Goal: Use online tool/utility: Utilize a website feature to perform a specific function

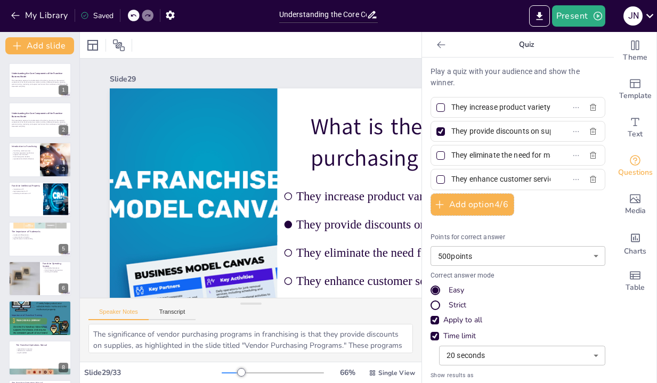
scroll to position [0, 74]
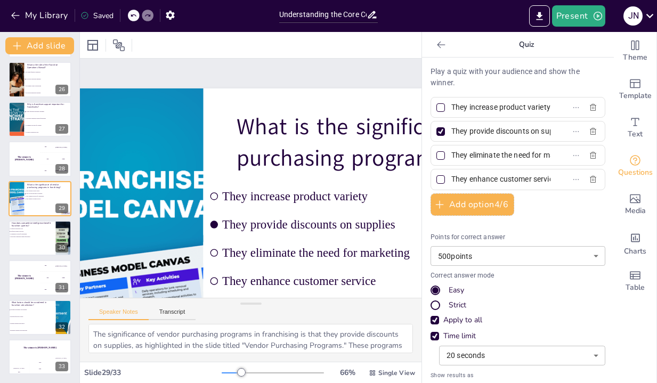
checkbox input "true"
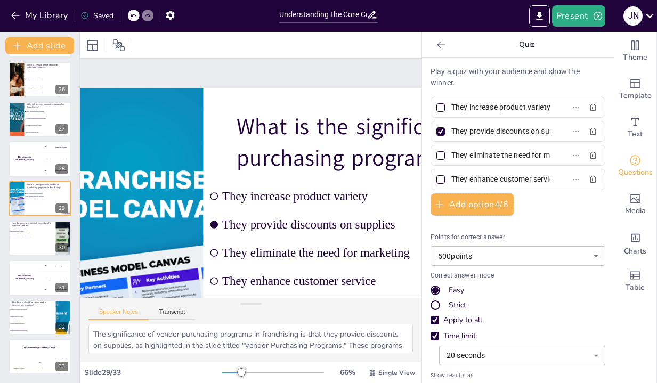
checkbox input "true"
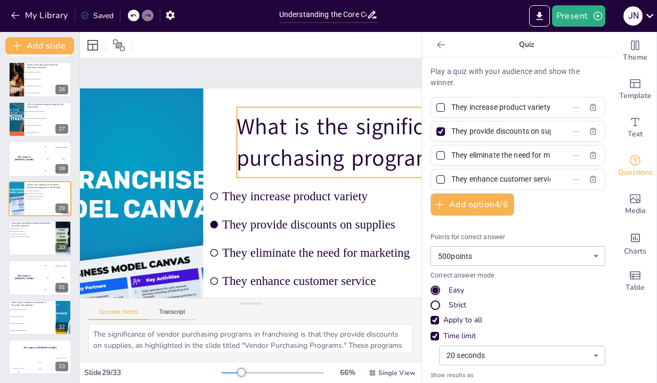
checkbox input "true"
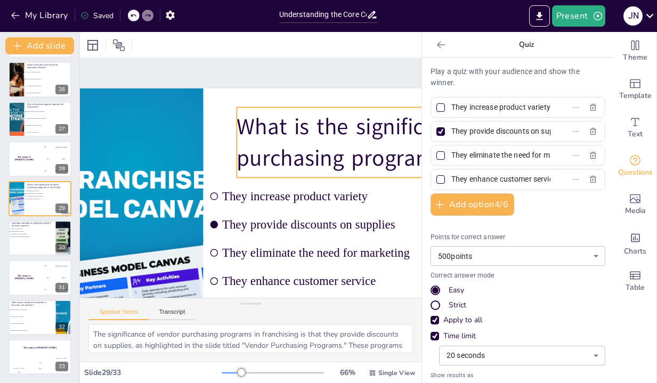
checkbox input "true"
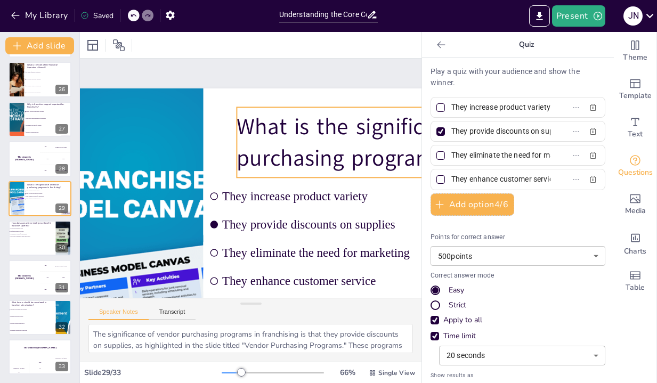
checkbox input "true"
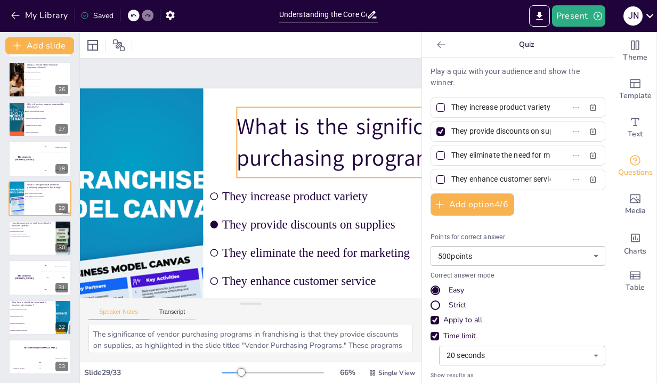
checkbox input "true"
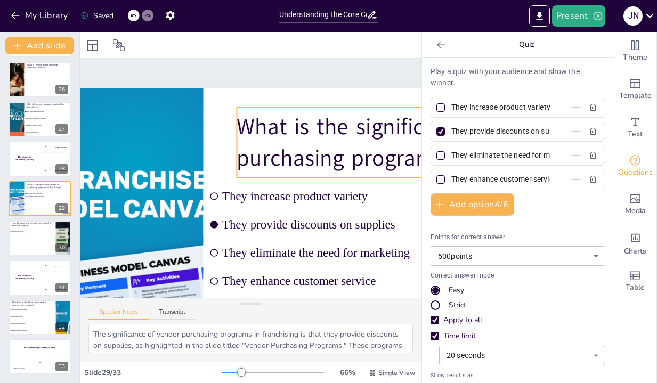
checkbox input "true"
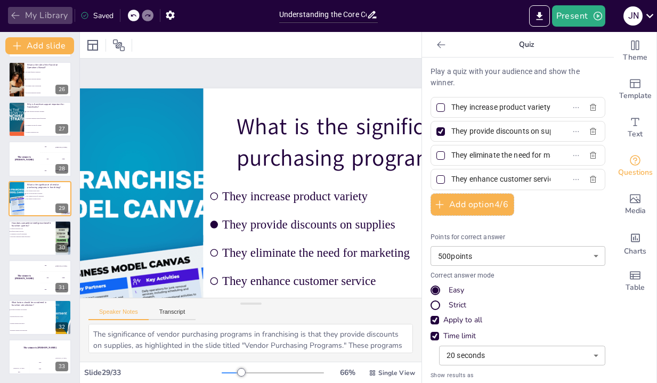
click at [39, 11] on button "My Library" at bounding box center [40, 15] width 65 height 17
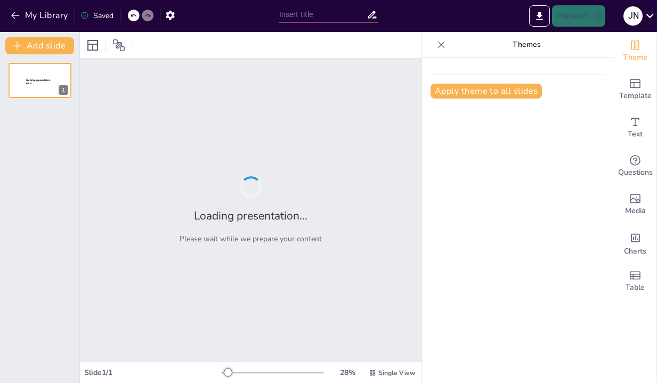
type input "Understanding the Core Components of the Franchise Business Model"
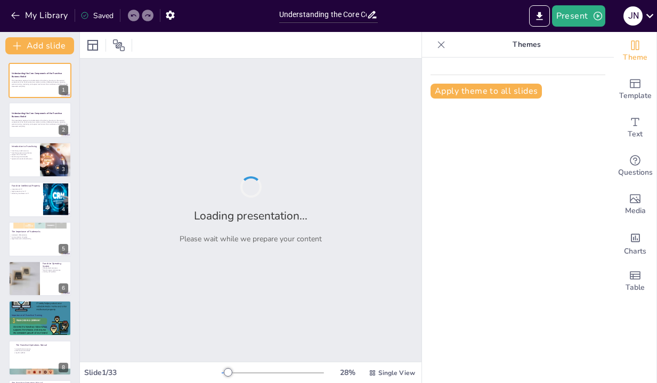
checkbox input "true"
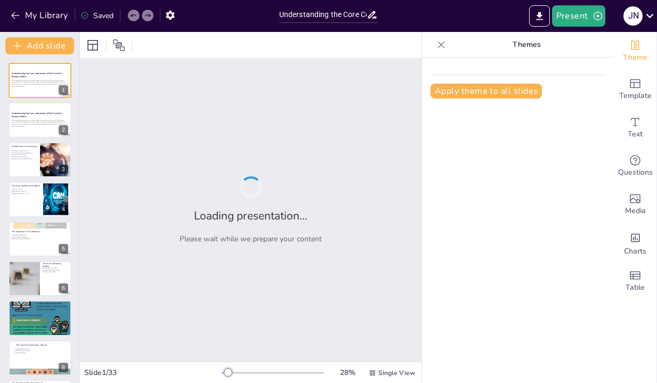
checkbox input "true"
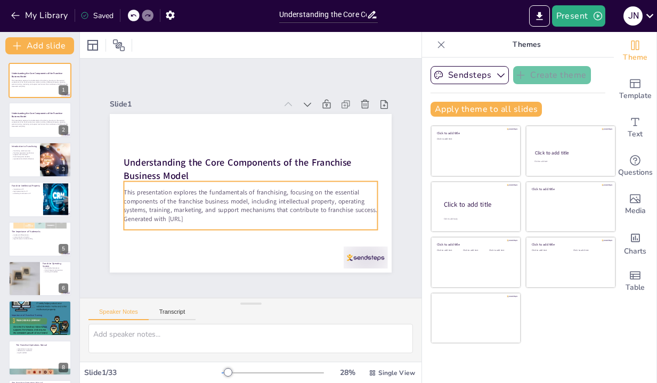
checkbox input "true"
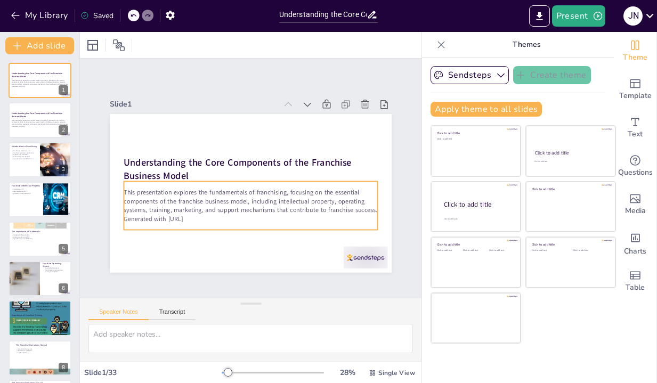
checkbox input "true"
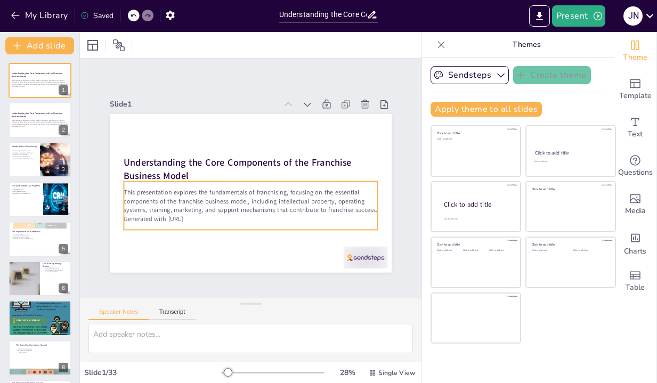
checkbox input "true"
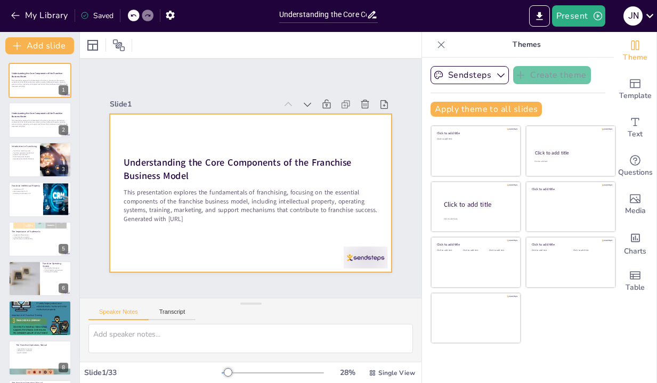
checkbox input "true"
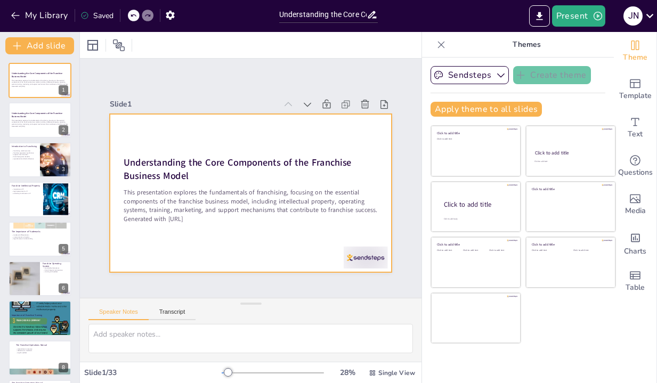
checkbox input "true"
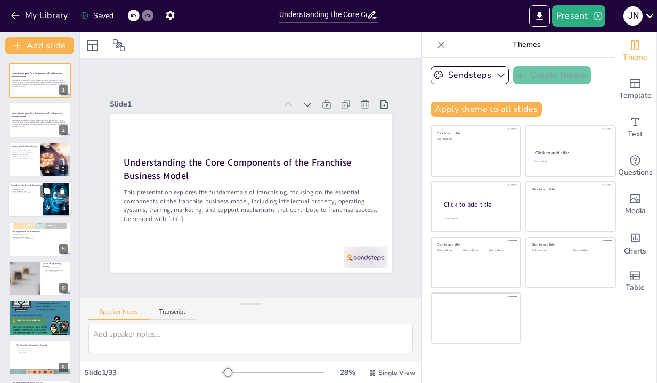
checkbox input "true"
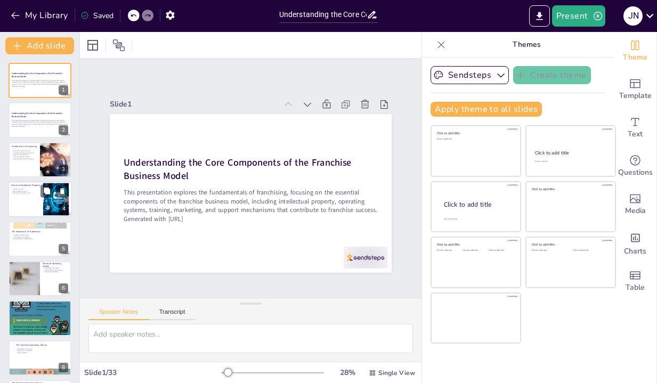
checkbox input "true"
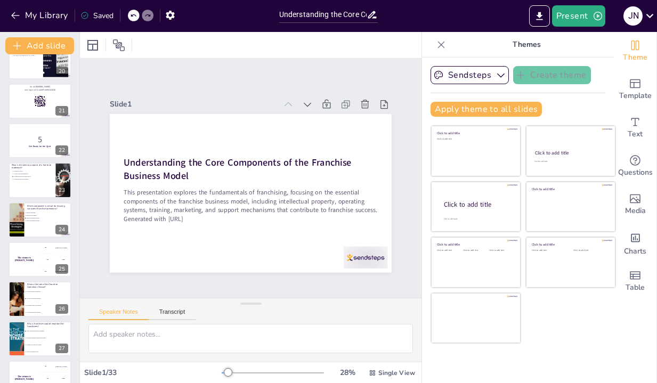
scroll to position [992, 0]
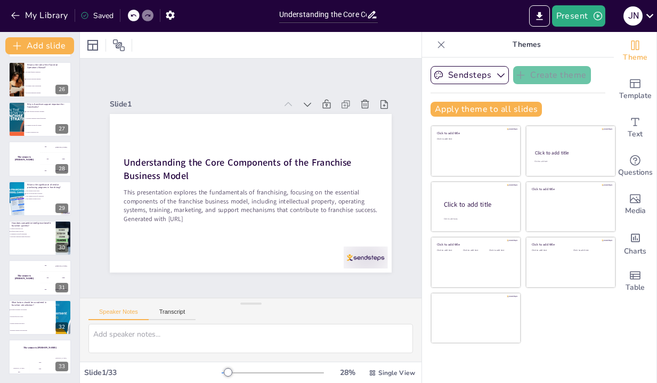
checkbox input "true"
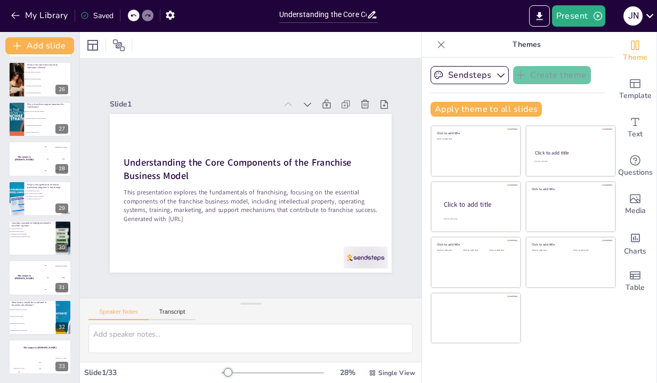
checkbox input "true"
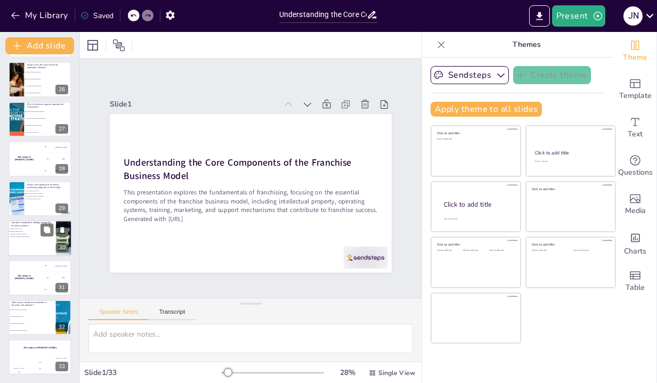
checkbox input "true"
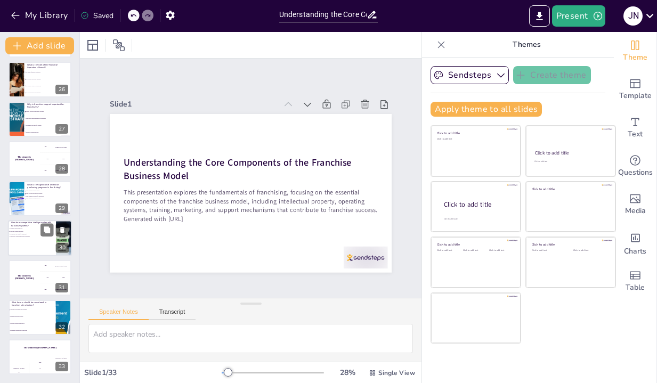
checkbox input "true"
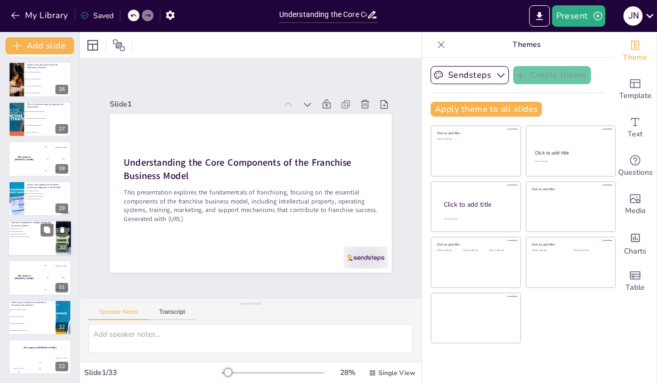
checkbox input "true"
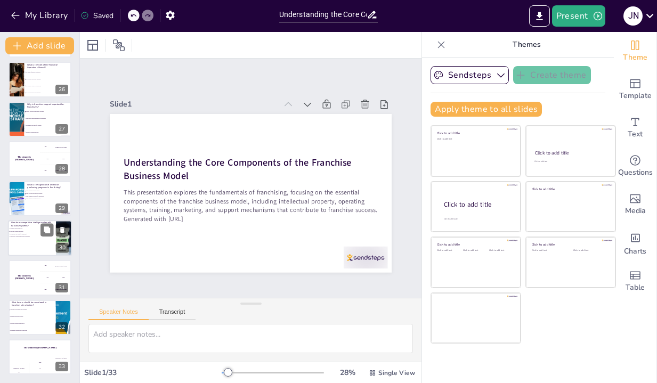
checkbox input "true"
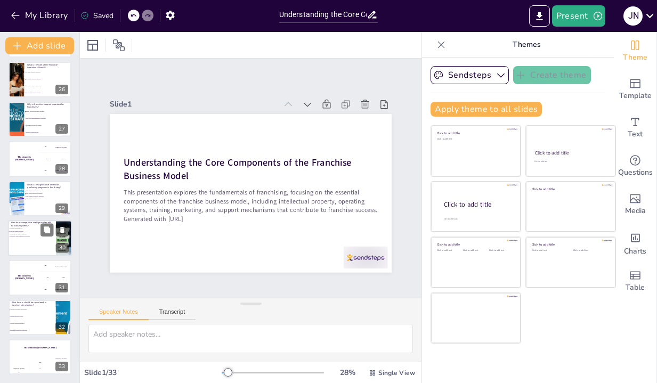
checkbox input "true"
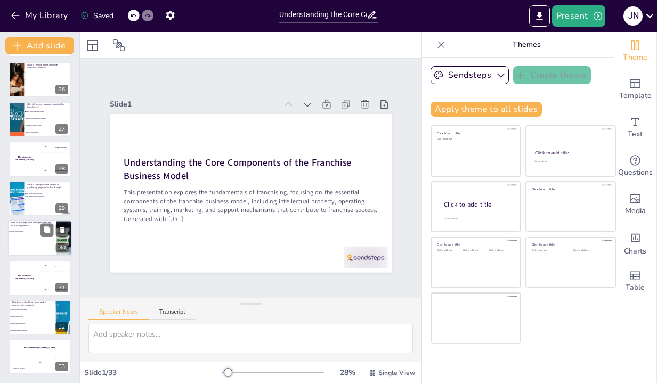
checkbox input "true"
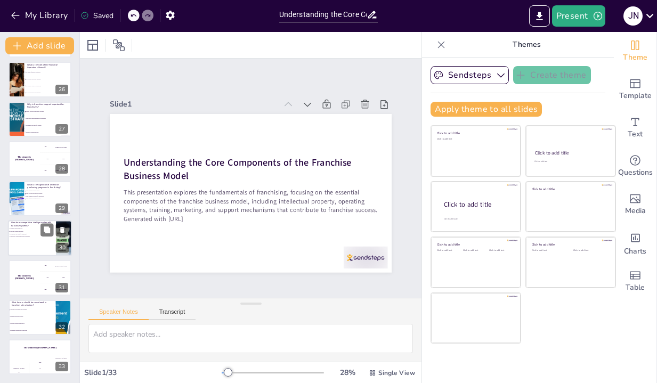
checkbox input "true"
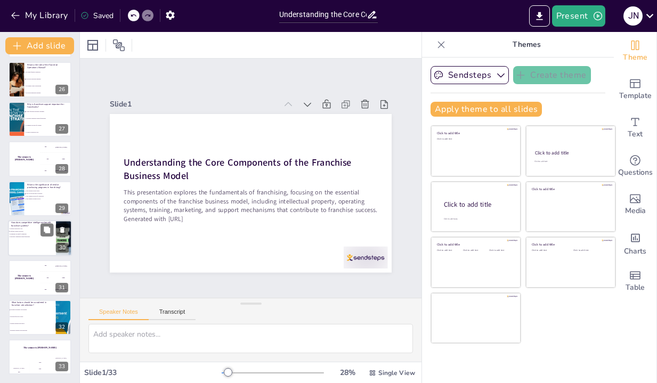
checkbox input "true"
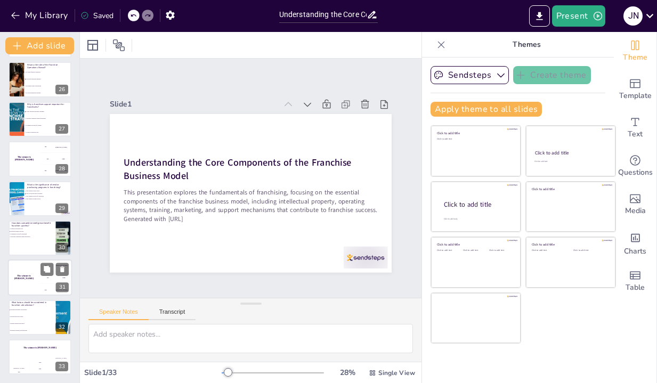
checkbox input "true"
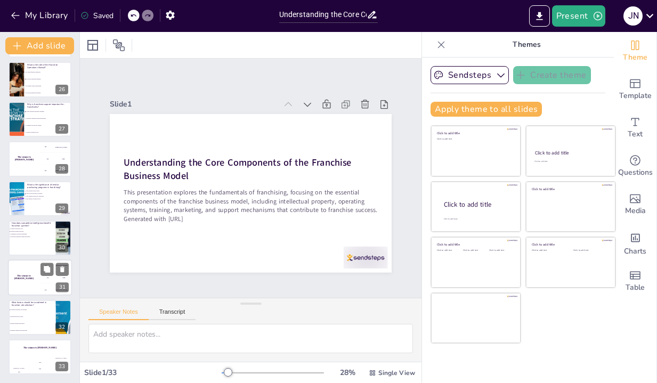
checkbox input "true"
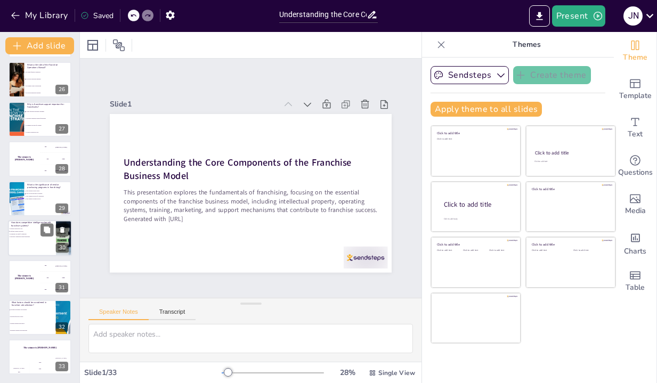
checkbox input "true"
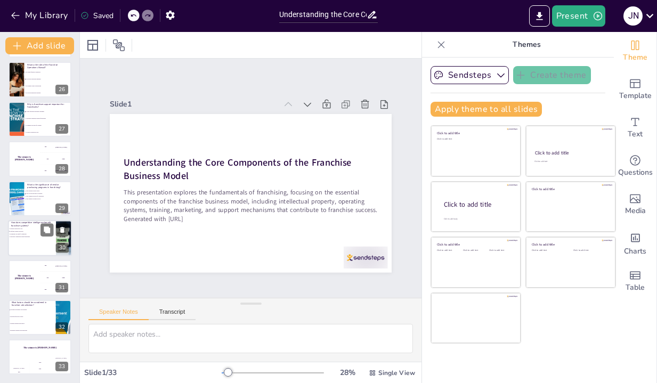
checkbox input "true"
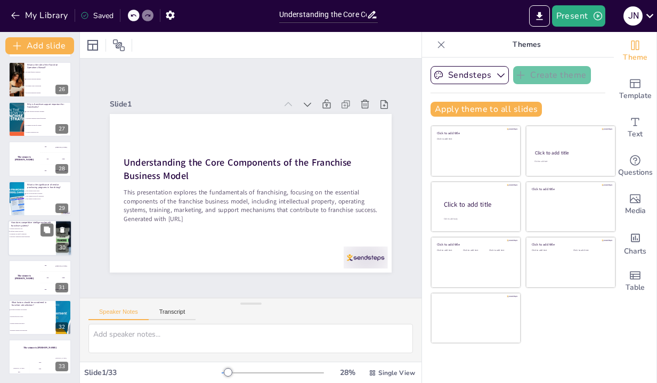
checkbox input "true"
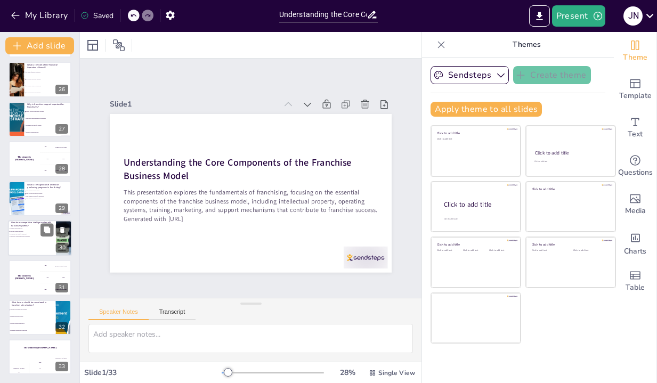
checkbox input "true"
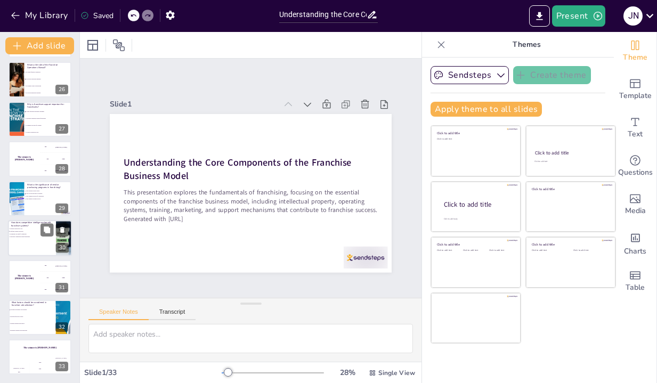
checkbox input "true"
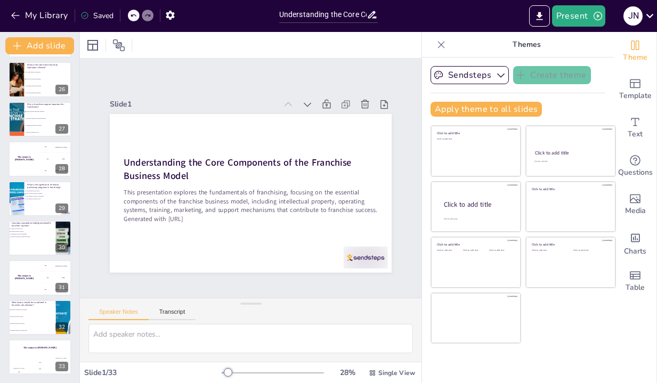
checkbox input "true"
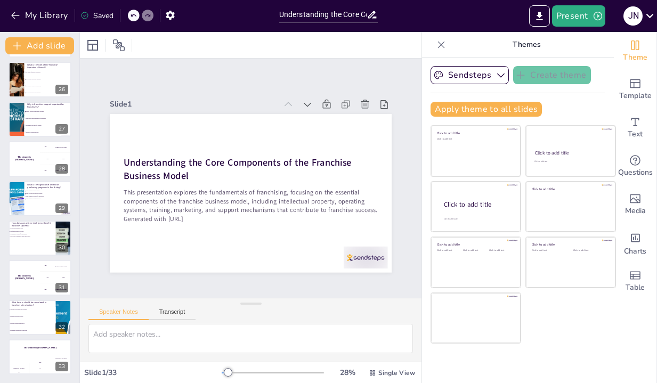
checkbox input "true"
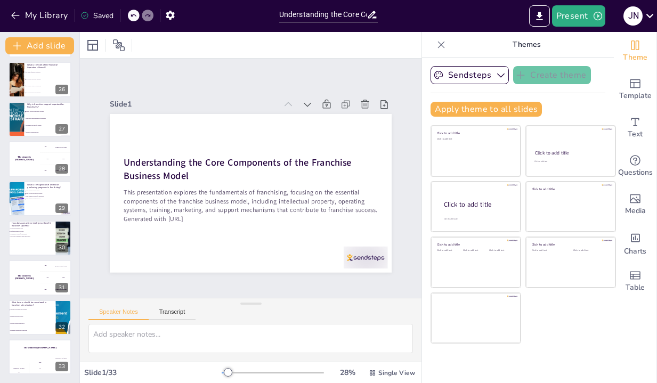
checkbox input "true"
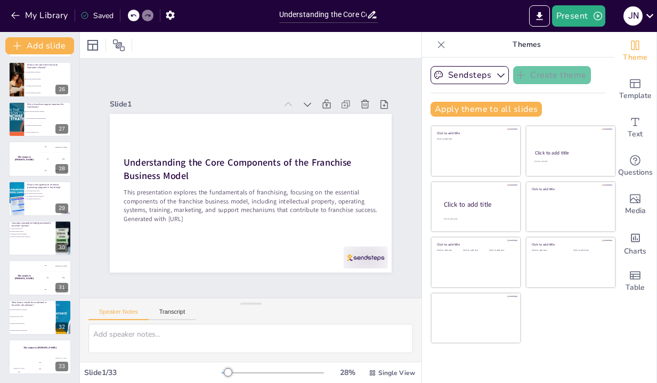
checkbox input "true"
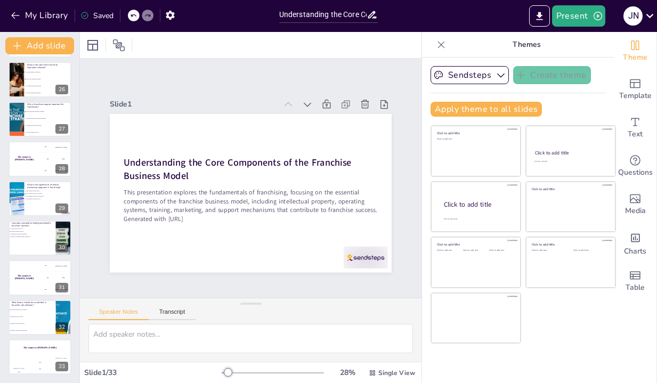
checkbox input "true"
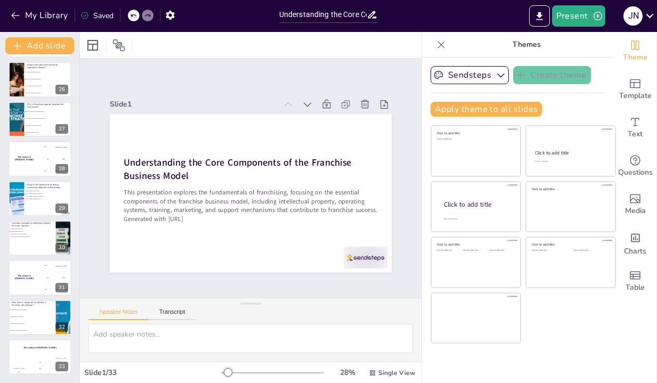
checkbox input "true"
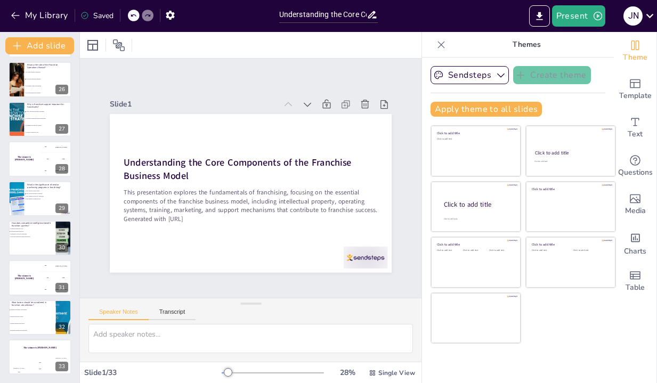
checkbox input "true"
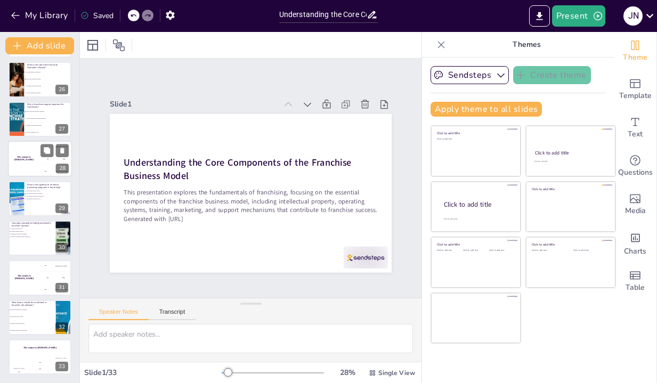
checkbox input "true"
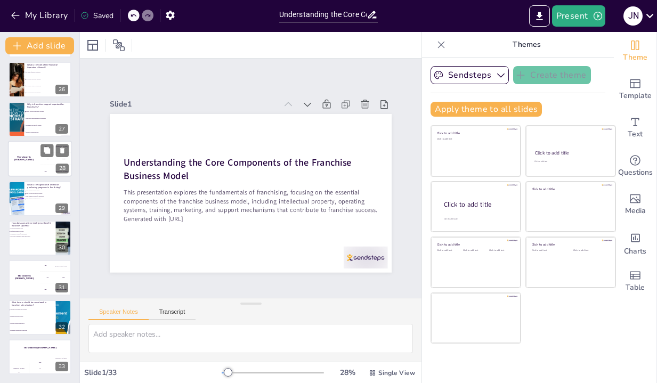
checkbox input "true"
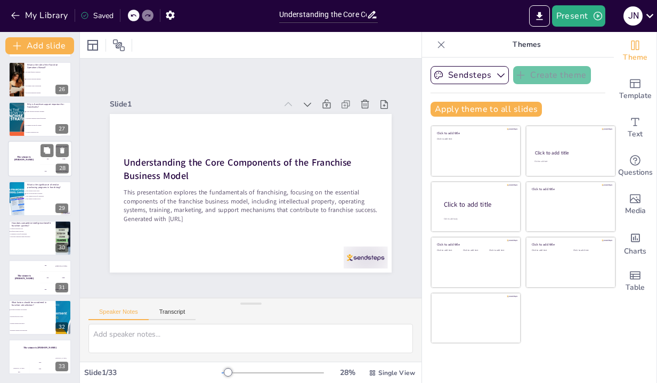
checkbox input "true"
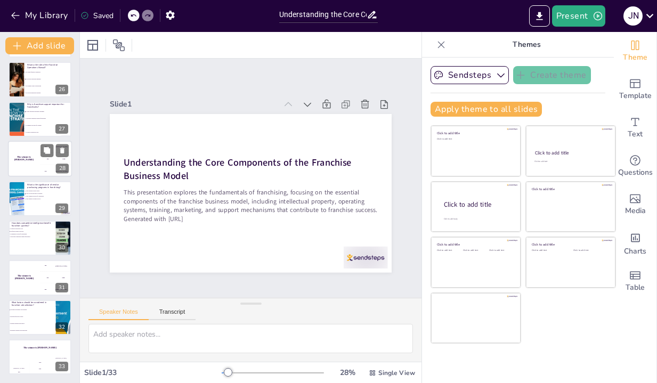
checkbox input "true"
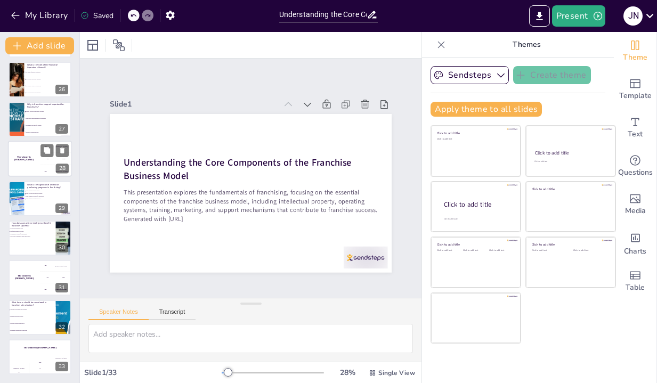
checkbox input "true"
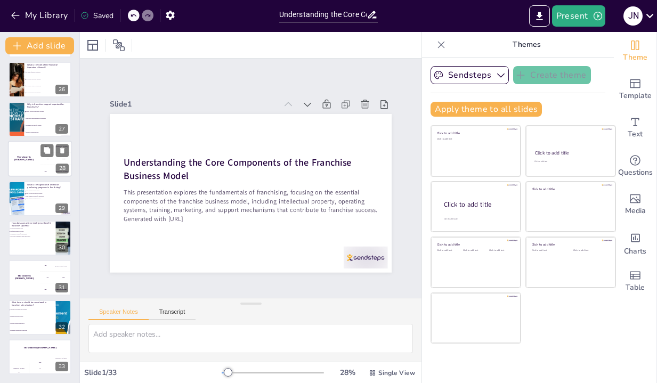
checkbox input "true"
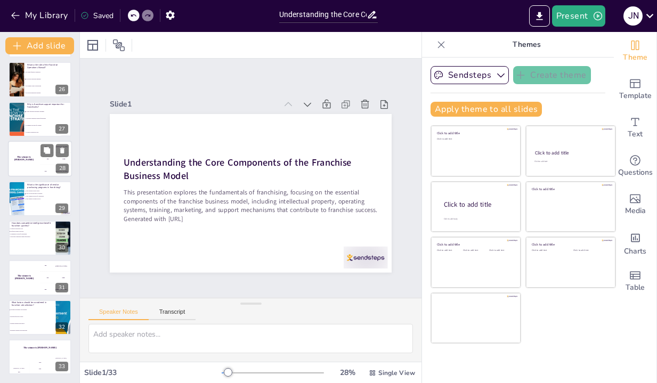
checkbox input "true"
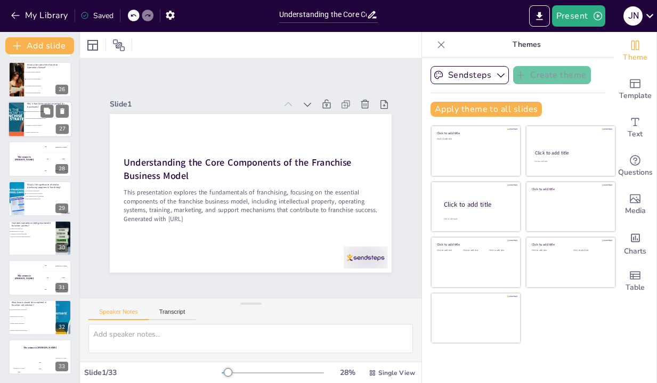
checkbox input "true"
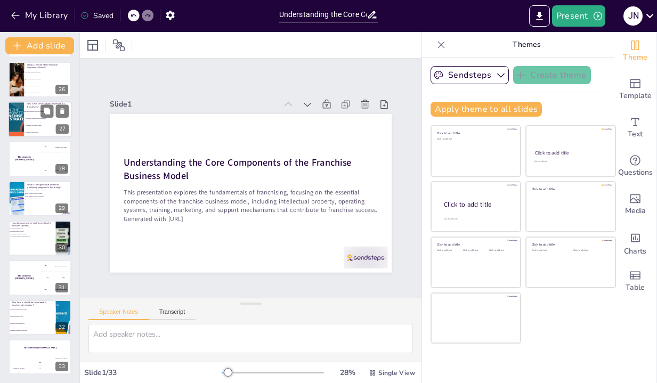
checkbox input "true"
click at [36, 111] on span "It helps franchisees navigate challenges" at bounding box center [49, 112] width 46 height 2
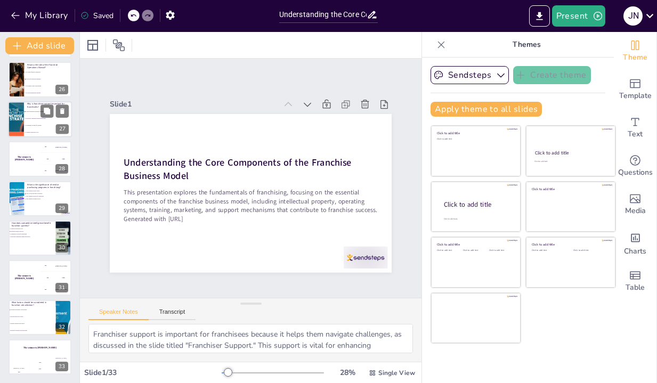
scroll to position [892, 0]
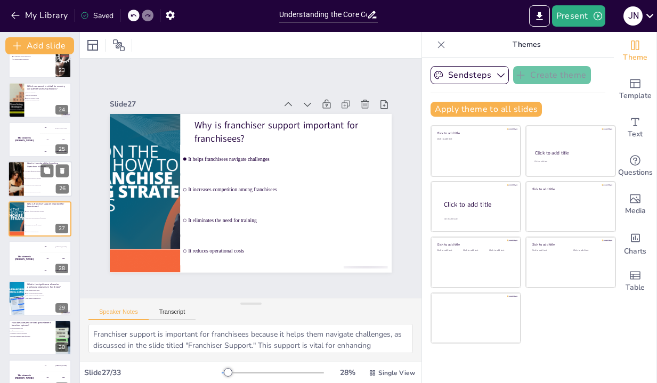
click at [30, 192] on span "To develop marketing strategies" at bounding box center [49, 193] width 46 height 2
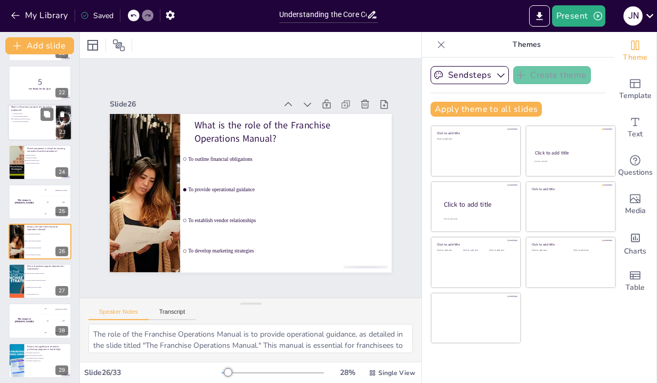
click at [30, 125] on div at bounding box center [40, 123] width 64 height 36
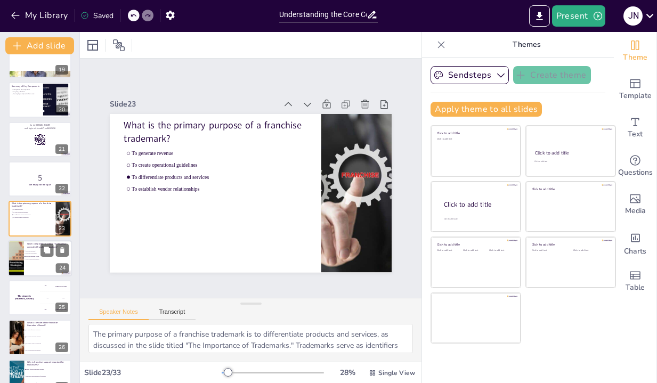
click at [34, 254] on span "Franchise development" at bounding box center [41, 254] width 30 height 2
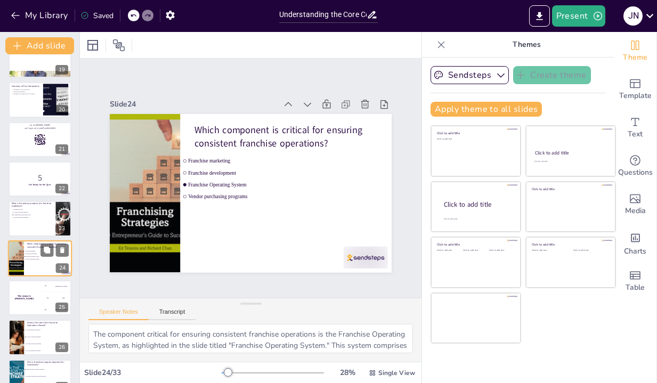
scroll to position [774, 0]
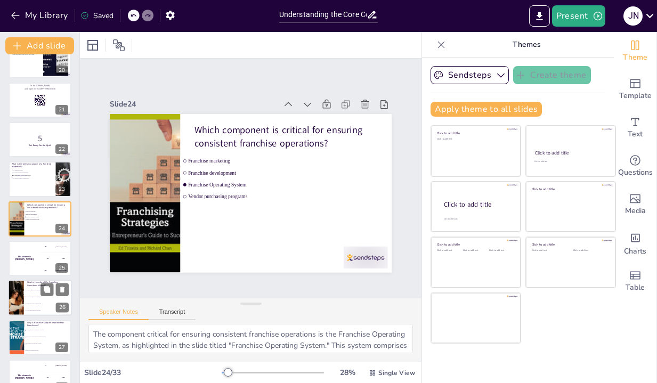
click at [40, 309] on li "To develop marketing strategies" at bounding box center [48, 311] width 48 height 7
